Goal: Go to known website: Go to known website

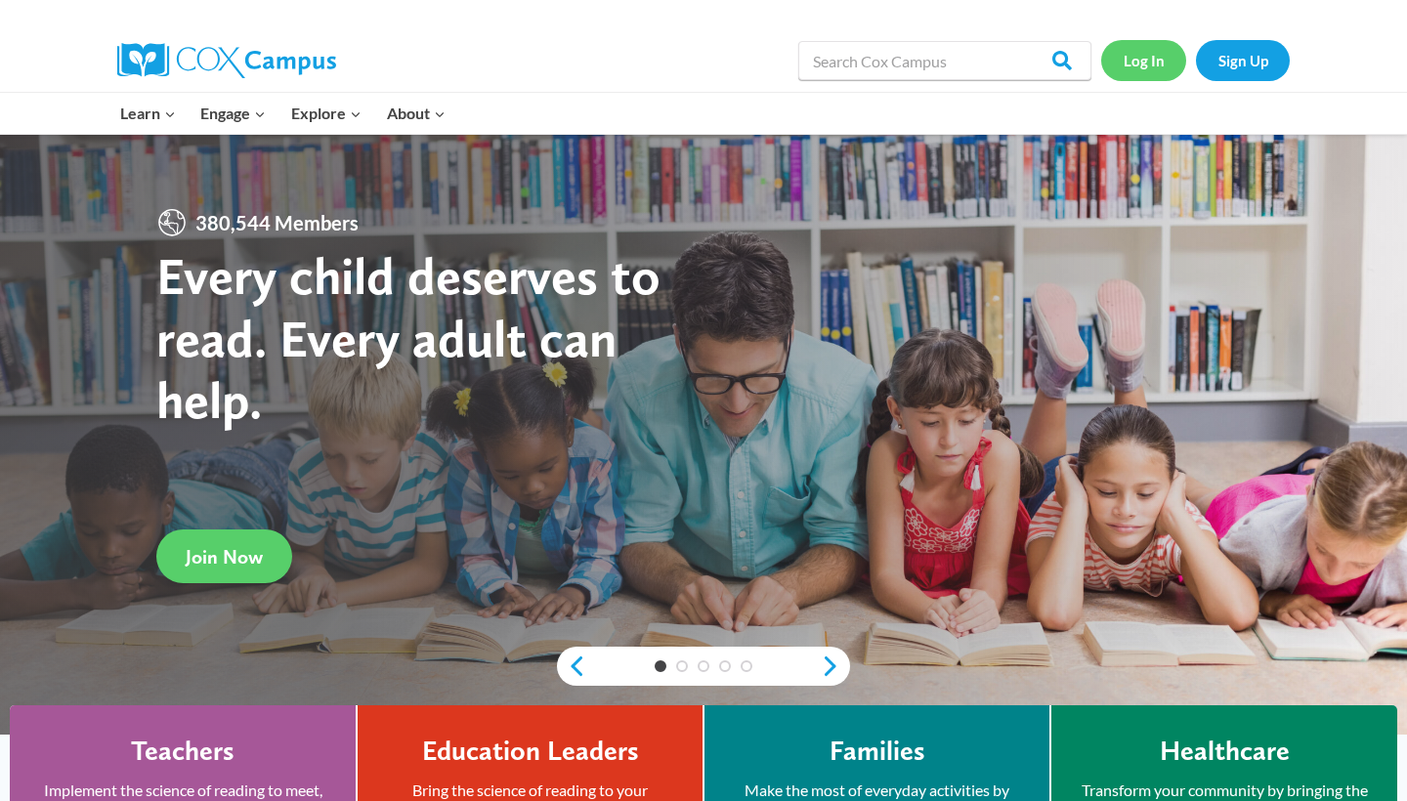
click at [1150, 58] on link "Log In" at bounding box center [1143, 60] width 85 height 40
click at [1145, 67] on link "Log In" at bounding box center [1143, 60] width 85 height 40
click at [1240, 62] on link "Sign Up" at bounding box center [1243, 60] width 94 height 40
